Goal: Task Accomplishment & Management: Complete application form

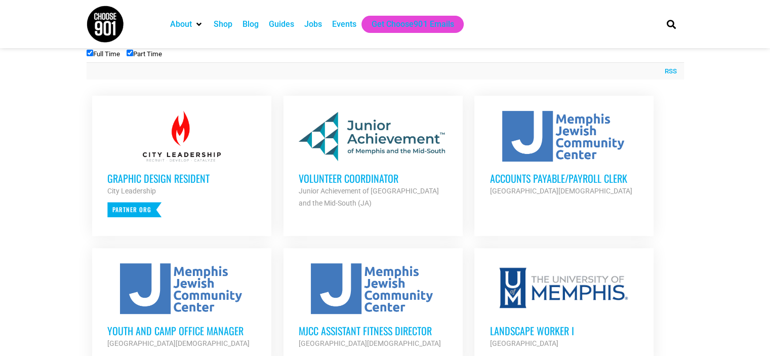
scroll to position [371, 0]
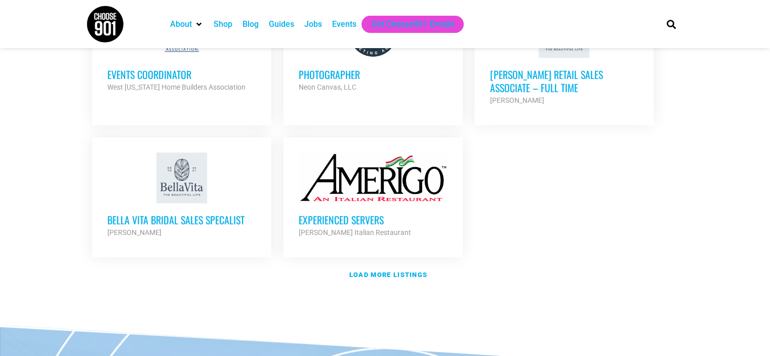
scroll to position [1205, 0]
click at [399, 270] on strong "Load more listings" at bounding box center [388, 274] width 78 height 8
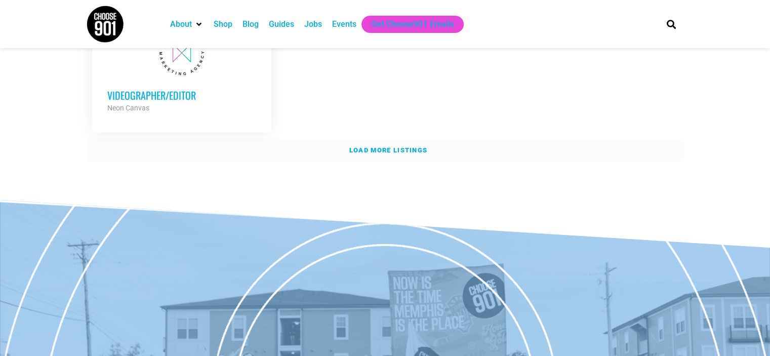
scroll to position [2305, 0]
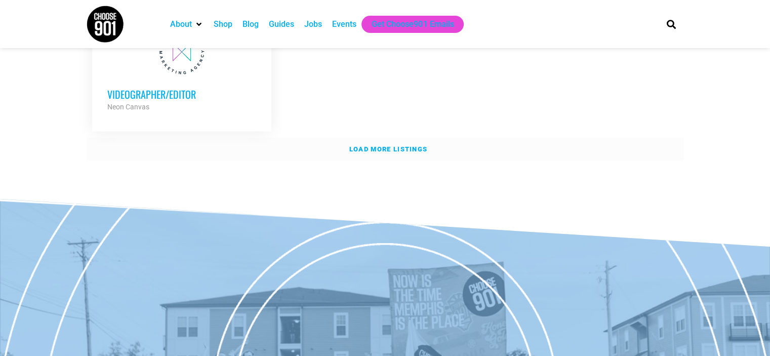
click at [361, 145] on strong "Load more listings" at bounding box center [388, 149] width 78 height 8
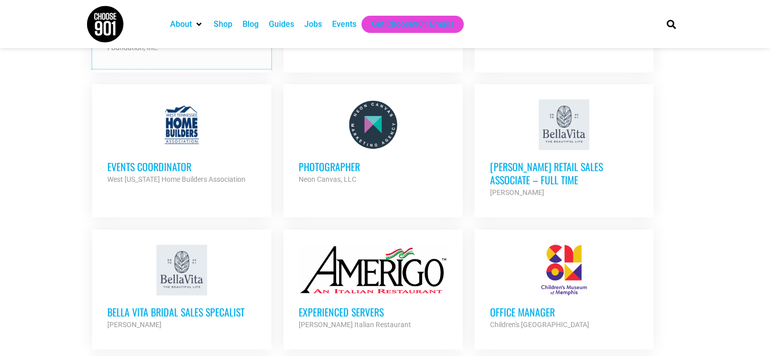
scroll to position [1114, 0]
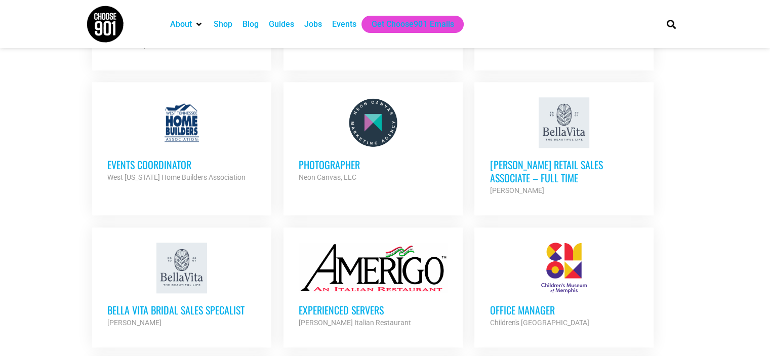
click at [533, 166] on h3 "[PERSON_NAME] Retail Sales Associate – Full Time" at bounding box center [564, 171] width 149 height 26
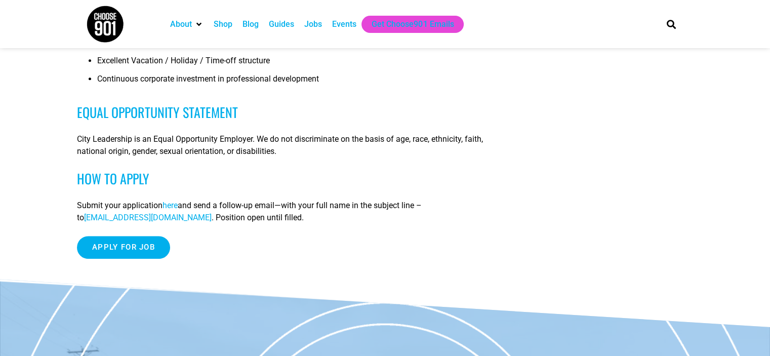
scroll to position [836, 0]
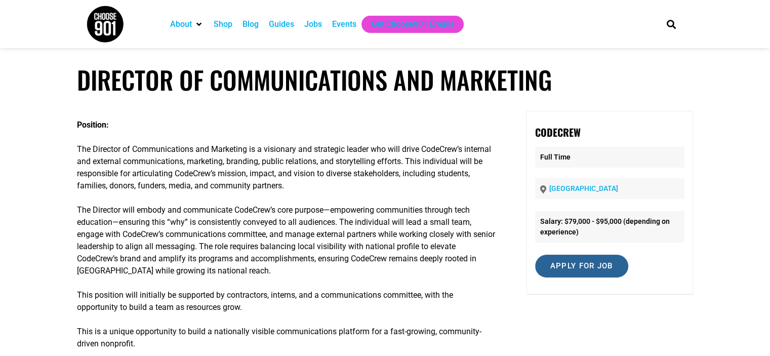
click at [552, 271] on input "Apply for job" at bounding box center [581, 266] width 93 height 23
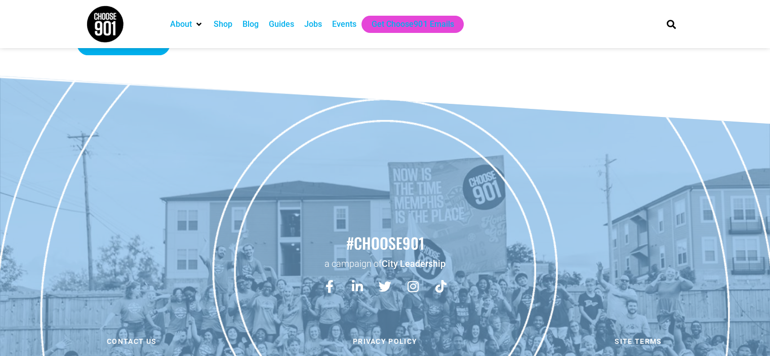
scroll to position [1351, 0]
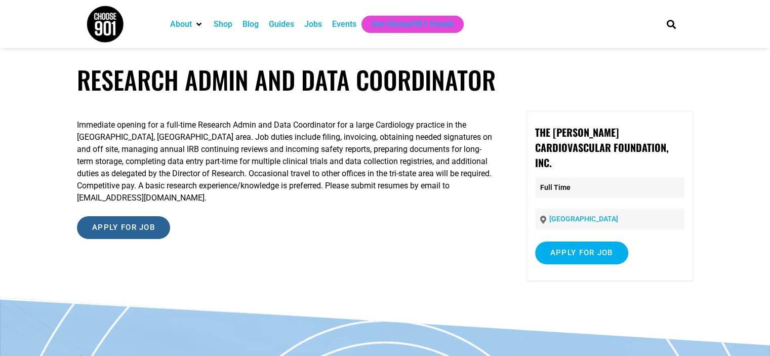
click at [107, 235] on input "Apply for job" at bounding box center [123, 227] width 93 height 23
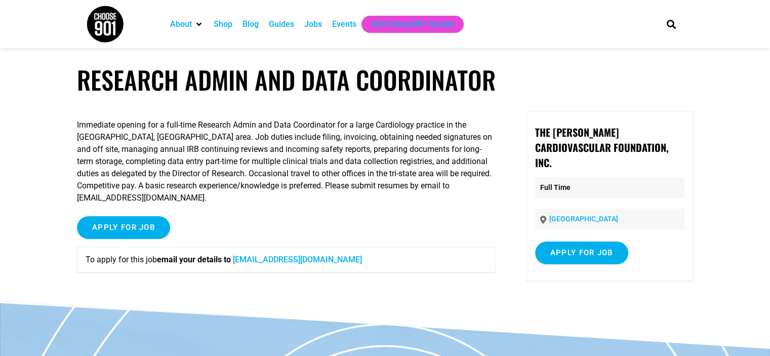
click at [300, 264] on link "sternhr@sterncardio.com" at bounding box center [297, 260] width 129 height 10
click at [302, 264] on link "sternhr@sterncardio.com" at bounding box center [297, 260] width 129 height 10
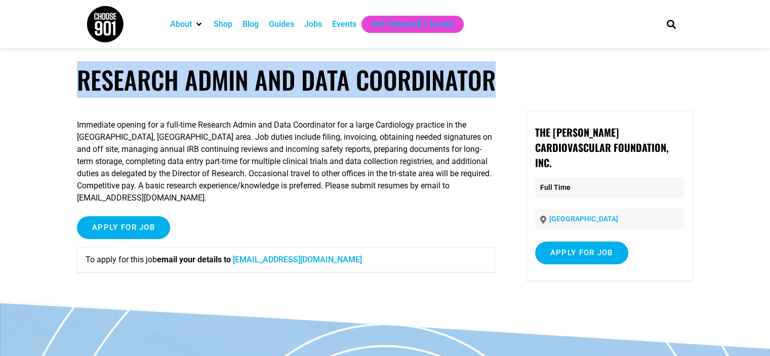
drag, startPoint x: 63, startPoint y: 79, endPoint x: 569, endPoint y: 84, distance: 505.5
click at [569, 84] on article "Research Admin and Data Coordinator Immediate opening for a full-time Research …" at bounding box center [385, 183] width 770 height 237
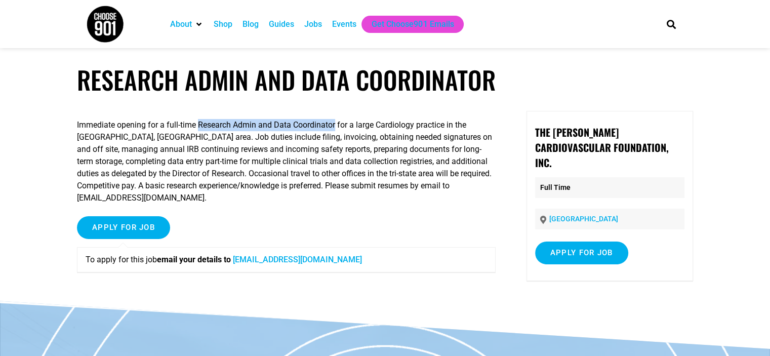
drag, startPoint x: 210, startPoint y: 130, endPoint x: 354, endPoint y: 129, distance: 144.4
click at [354, 129] on p "Immediate opening for a full-time Research Admin and Data Coordinator for a lar…" at bounding box center [286, 161] width 419 height 85
copy p "Research Admin and Data Coordinator"
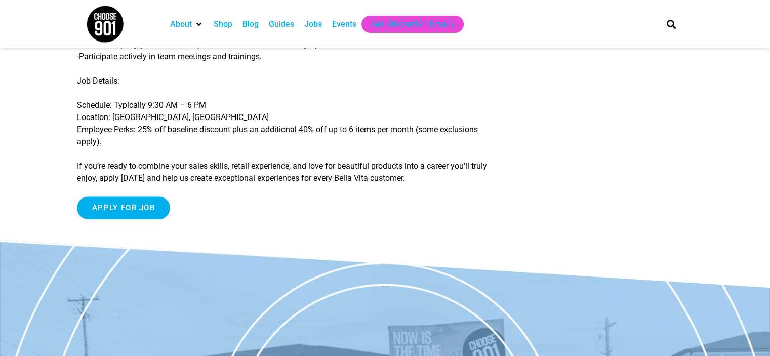
scroll to position [324, 0]
click at [107, 219] on input "Apply for job" at bounding box center [123, 207] width 93 height 23
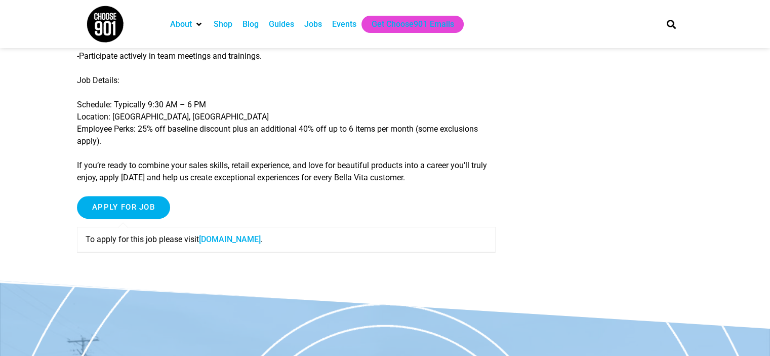
click at [239, 244] on link "shopbellavita.isolvedhire.com" at bounding box center [230, 240] width 62 height 10
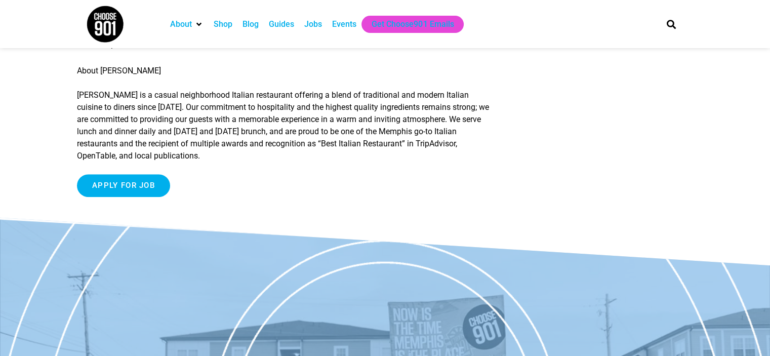
scroll to position [476, 0]
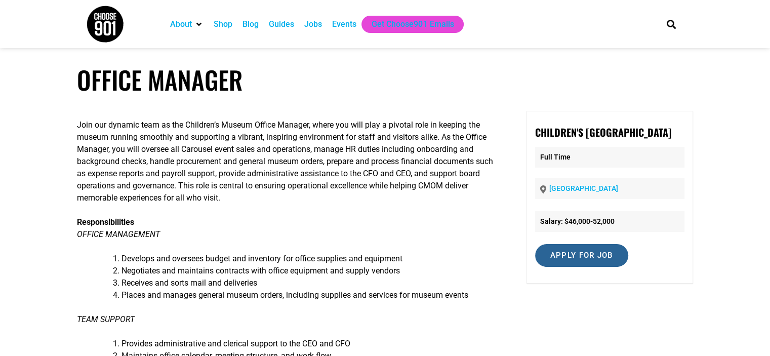
click at [571, 252] on input "Apply for job" at bounding box center [581, 255] width 93 height 23
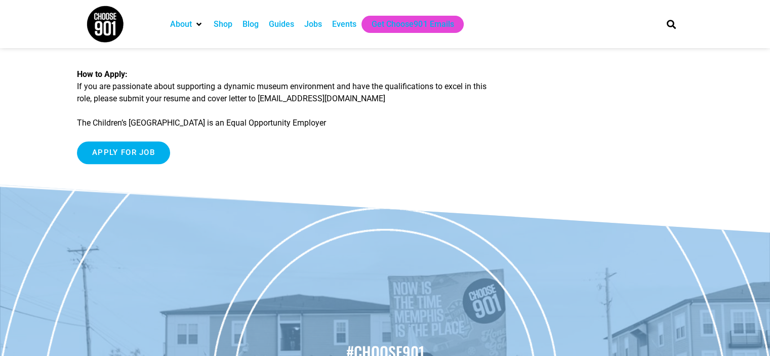
scroll to position [1304, 0]
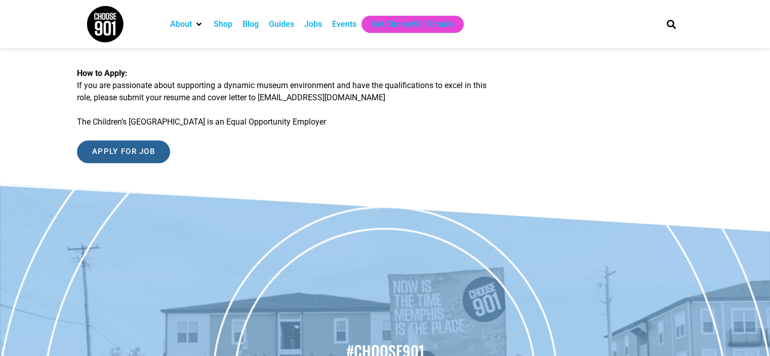
click at [145, 163] on input "Apply for job" at bounding box center [123, 151] width 93 height 23
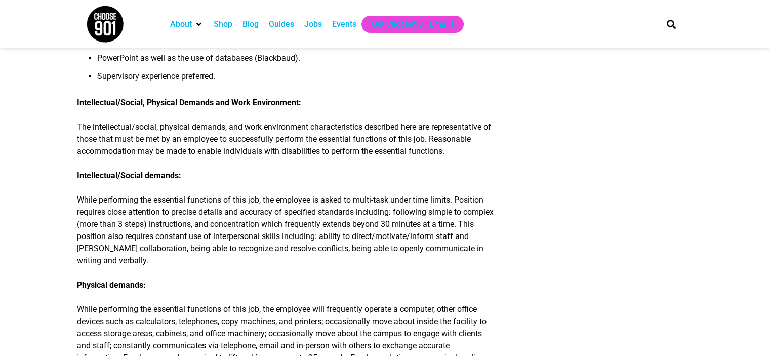
scroll to position [998, 0]
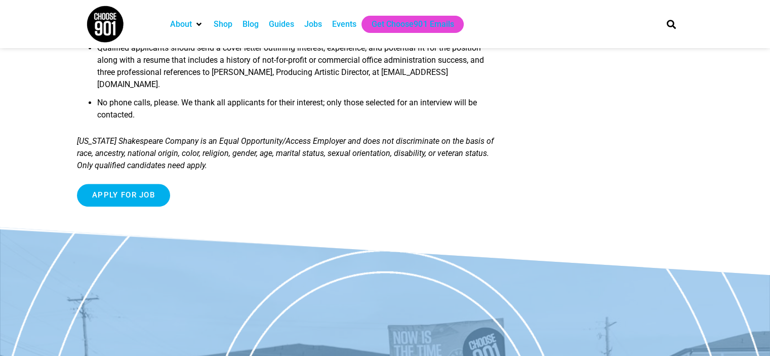
scroll to position [1001, 0]
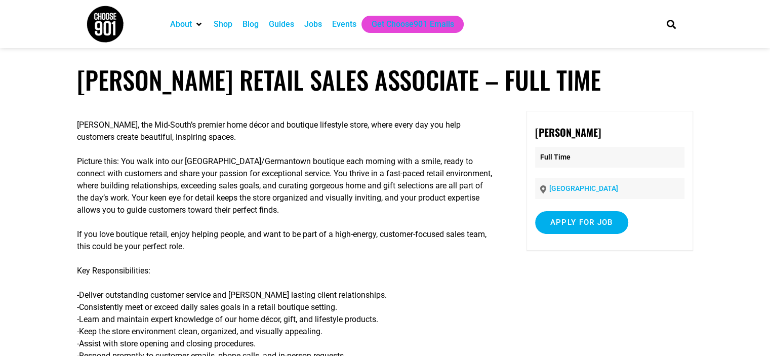
click at [79, 90] on h1 "[PERSON_NAME] Retail Sales Associate – Full Time" at bounding box center [385, 80] width 616 height 30
